Goal: Task Accomplishment & Management: Use online tool/utility

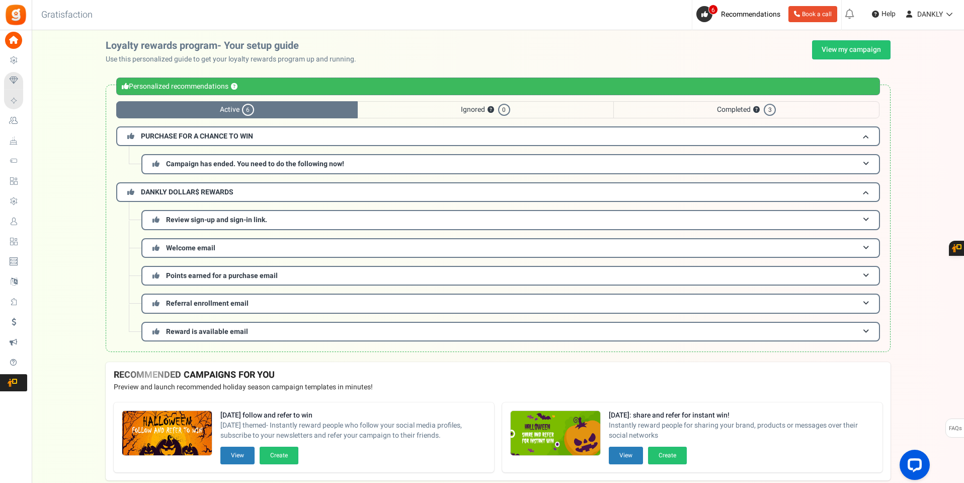
scroll to position [48, 0]
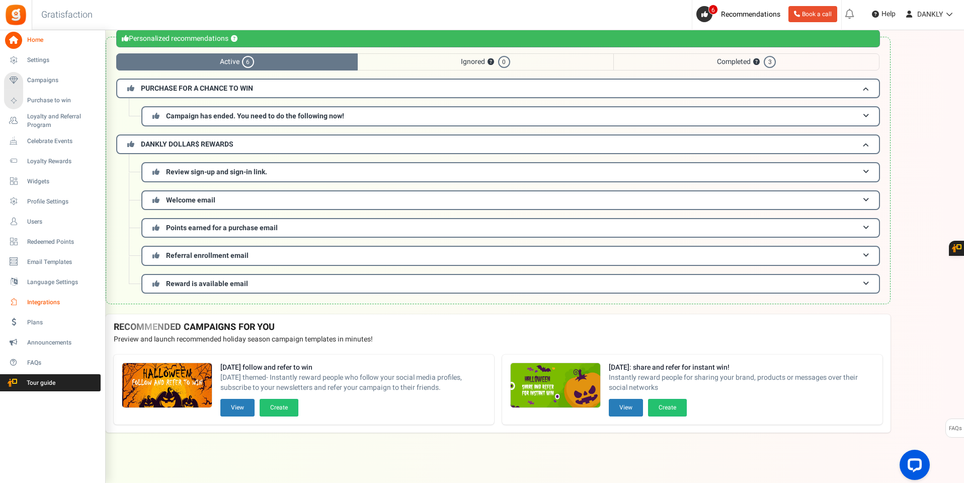
click at [52, 304] on span "Integrations" at bounding box center [62, 302] width 70 height 9
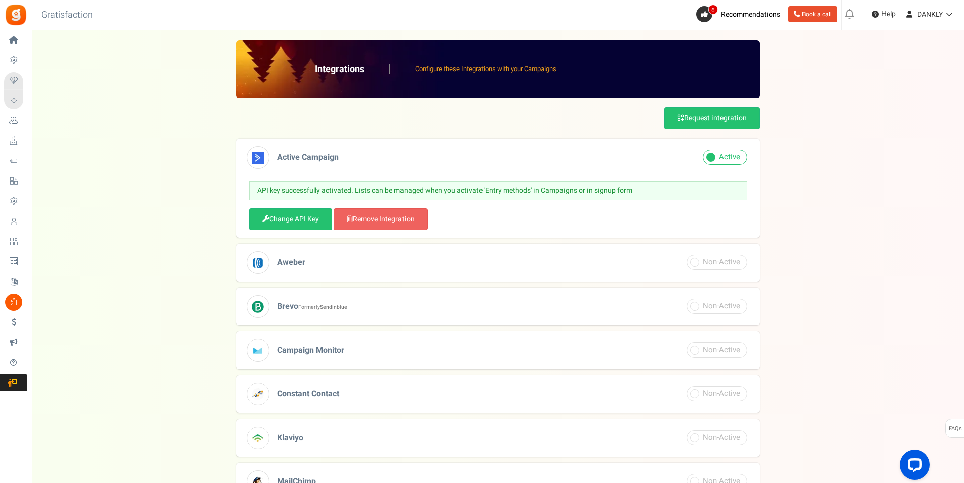
click at [733, 156] on span at bounding box center [725, 156] width 44 height 15
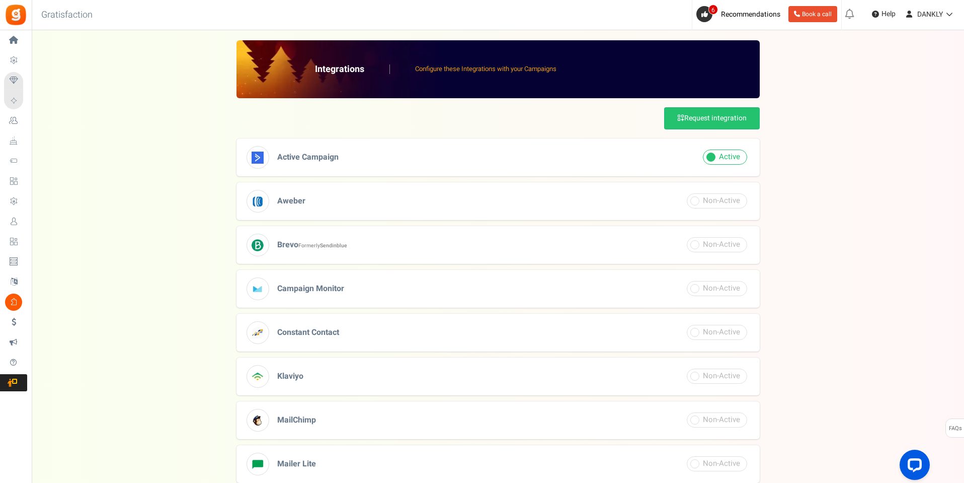
click at [733, 156] on span at bounding box center [725, 156] width 44 height 15
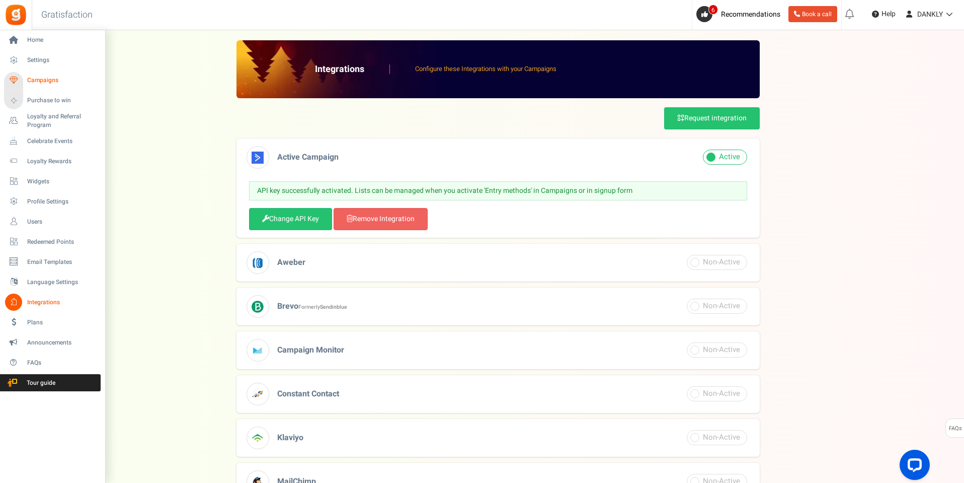
click at [45, 81] on span "Campaigns" at bounding box center [62, 80] width 70 height 9
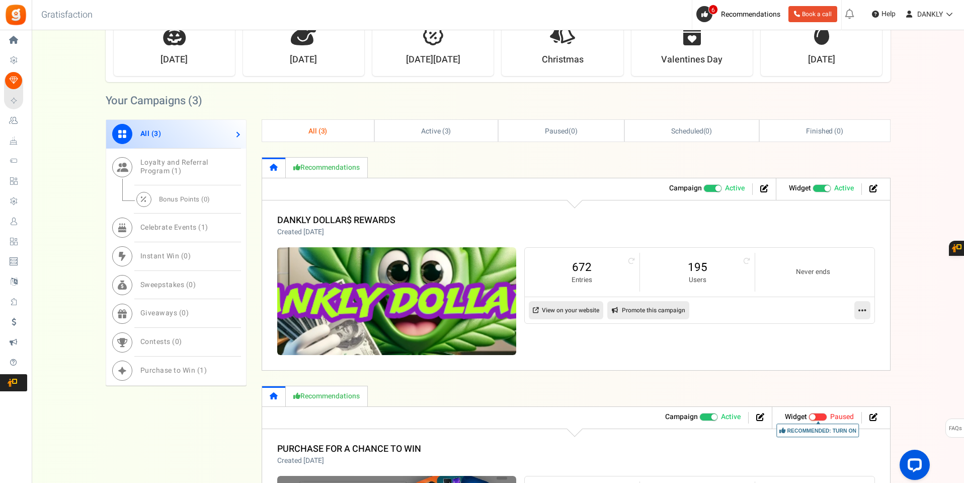
scroll to position [204, 0]
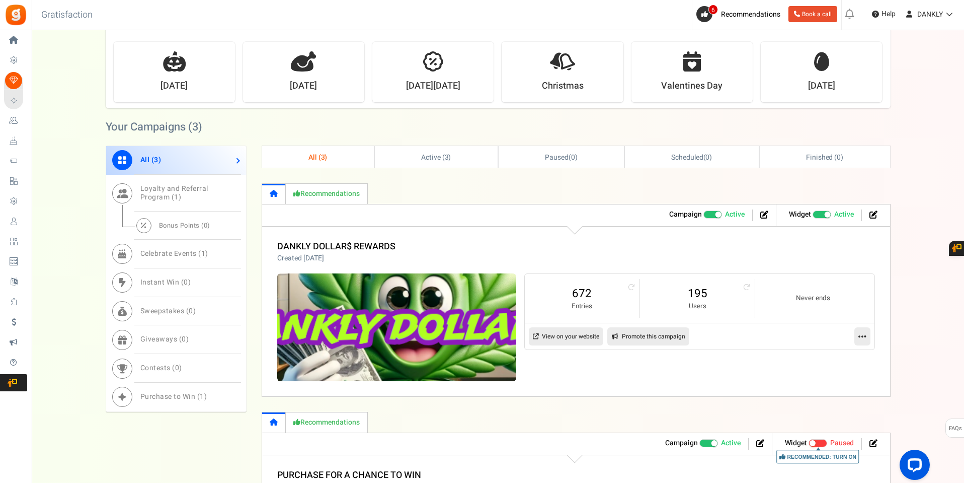
click at [859, 338] on icon at bounding box center [863, 336] width 8 height 9
click at [825, 363] on link "Edit" at bounding box center [830, 360] width 74 height 19
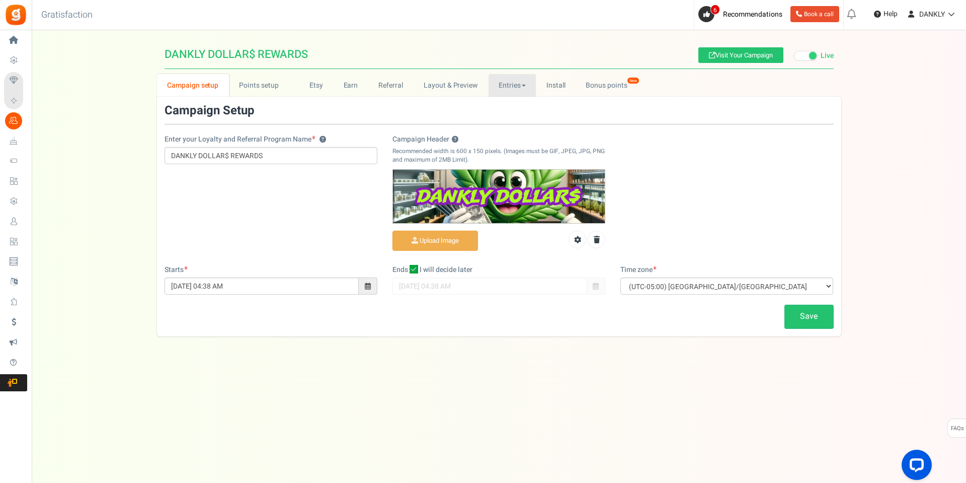
click at [522, 82] on link "Entries" at bounding box center [513, 85] width 48 height 23
click at [520, 121] on link "Referral entries" at bounding box center [529, 122] width 81 height 15
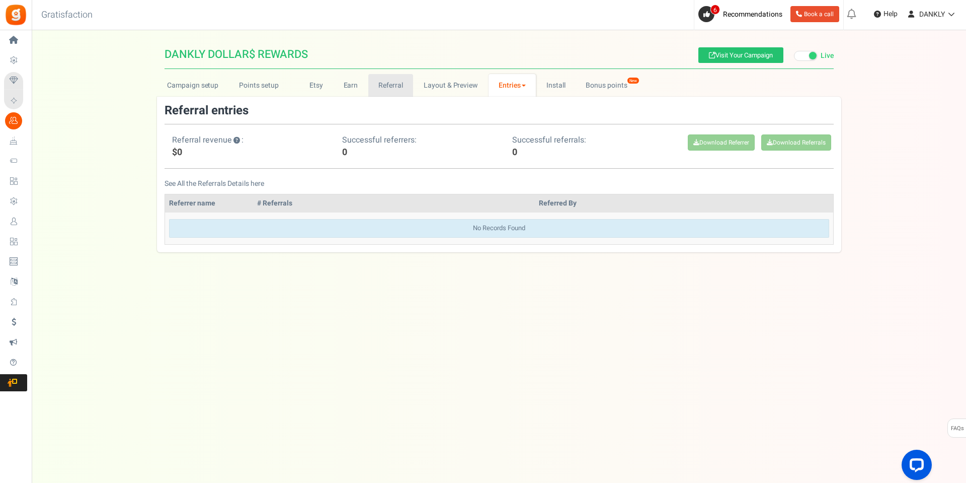
click at [392, 91] on link "Referral" at bounding box center [390, 85] width 45 height 23
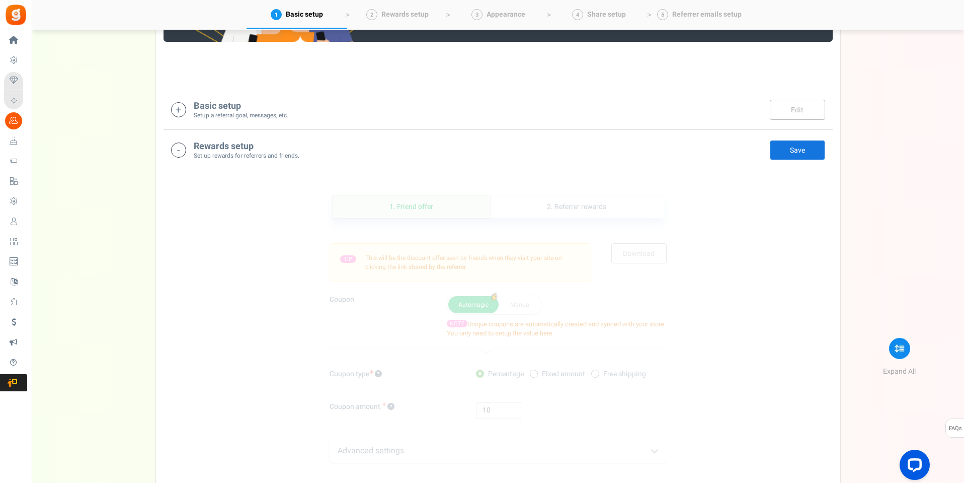
scroll to position [151, 0]
click at [375, 110] on div "Basic setup Setup a referral goal, messages, etc. Edit Save" at bounding box center [498, 109] width 654 height 21
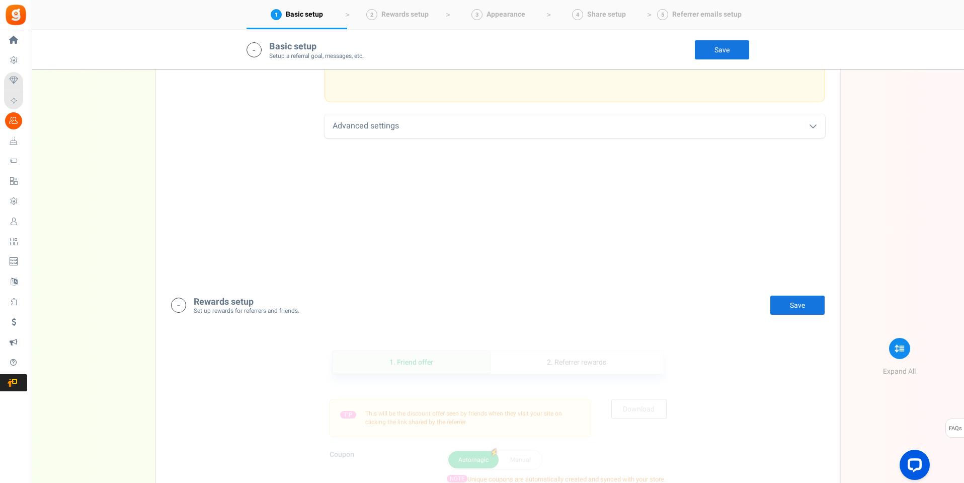
scroll to position [512, 0]
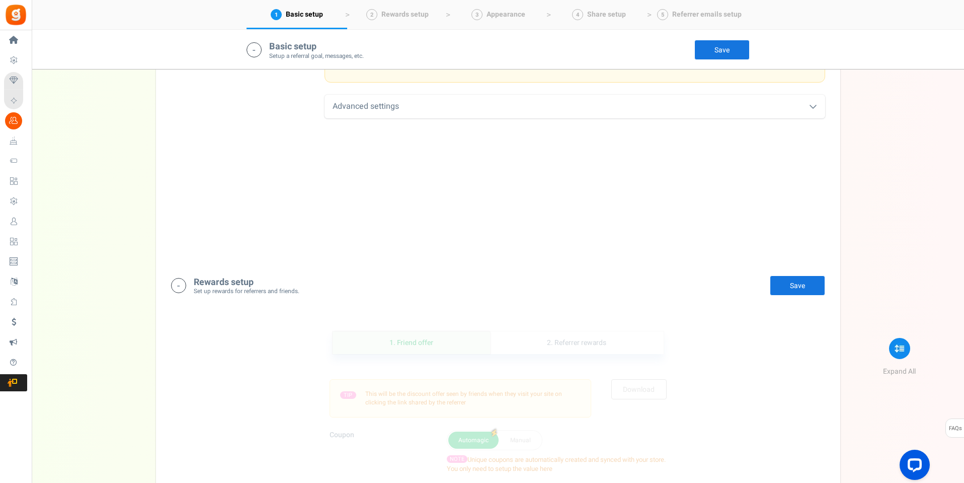
click at [452, 106] on div "Advanced settings" at bounding box center [575, 107] width 501 height 24
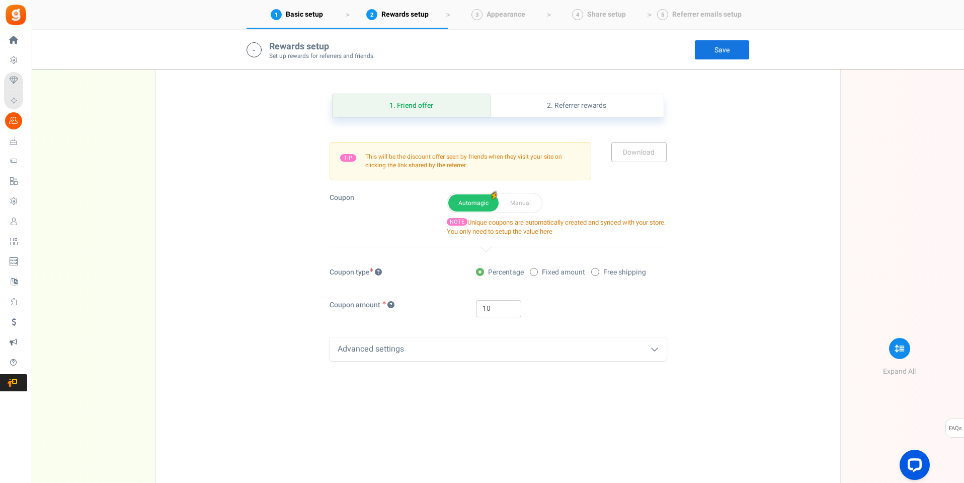
scroll to position [764, 0]
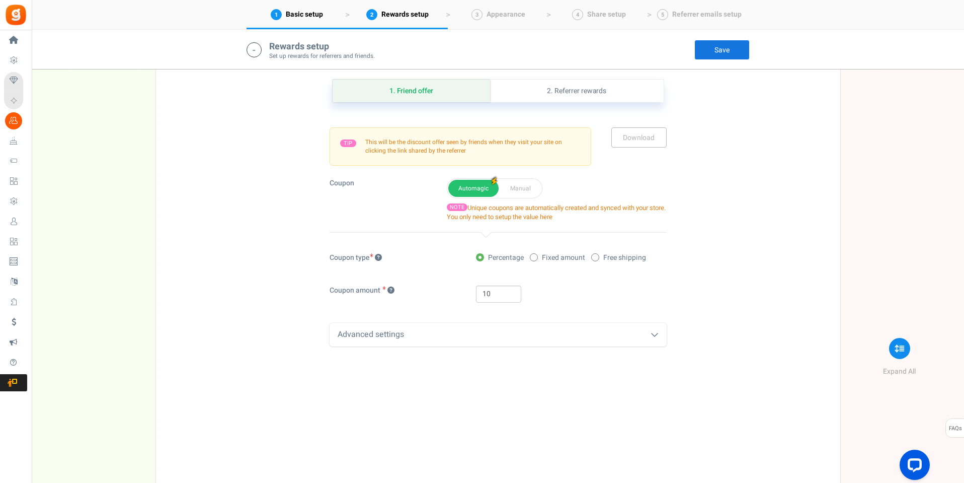
click at [559, 324] on div "Advanced settings" at bounding box center [498, 335] width 337 height 24
click at [524, 180] on button "Manual" at bounding box center [520, 188] width 41 height 17
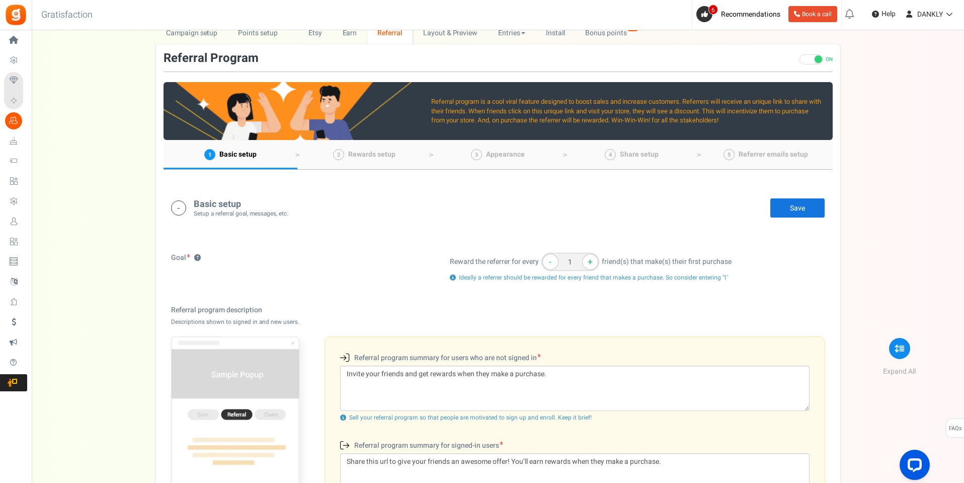
scroll to position [0, 0]
